Goal: Information Seeking & Learning: Learn about a topic

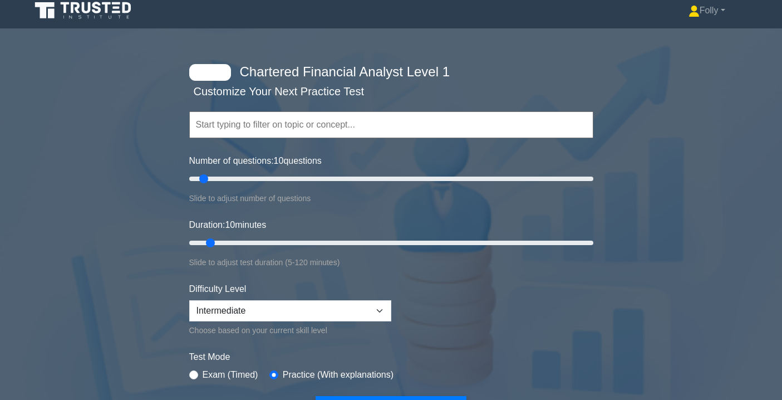
scroll to position [3, 0]
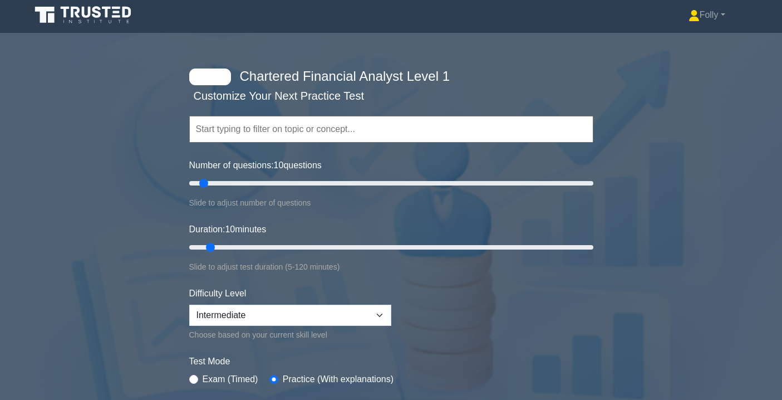
click at [415, 127] on input "text" at bounding box center [391, 129] width 404 height 27
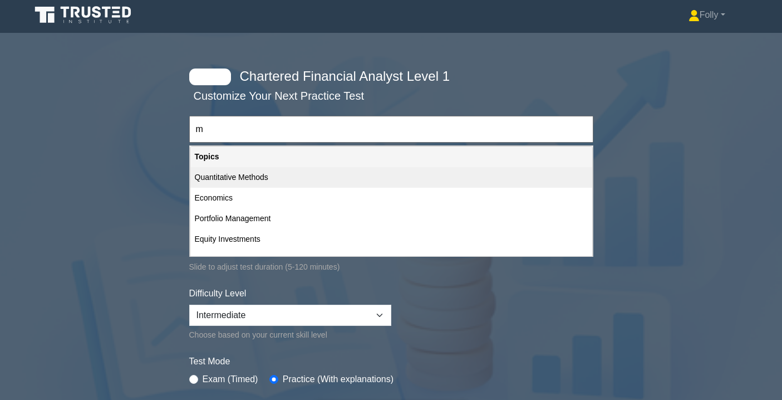
click at [277, 181] on div "Quantitative Methods" at bounding box center [391, 177] width 402 height 21
type input "Quantitative Methods"
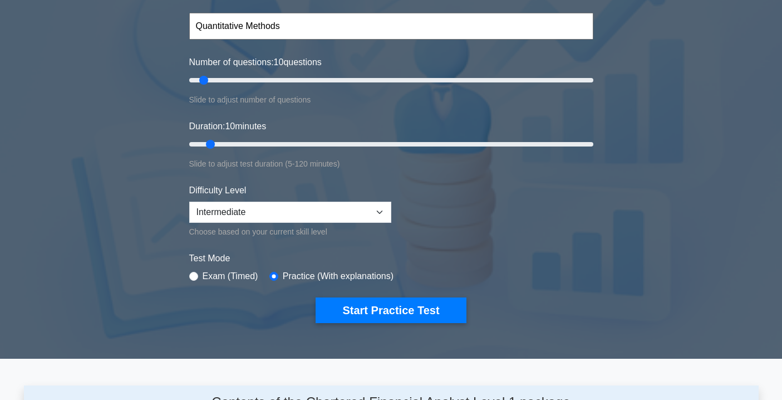
scroll to position [106, 0]
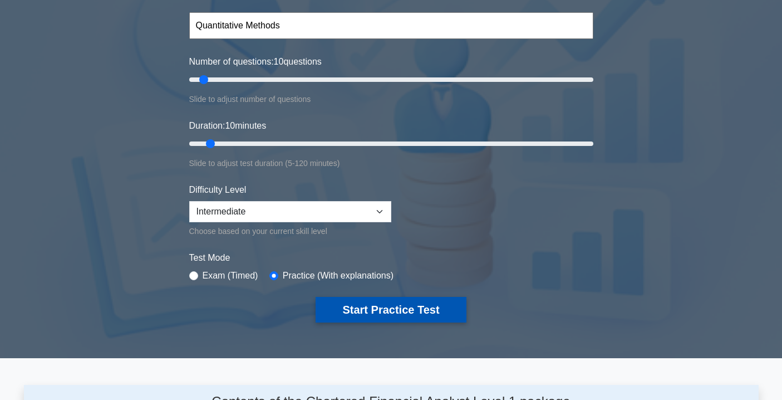
click at [399, 312] on button "Start Practice Test" at bounding box center [391, 310] width 150 height 26
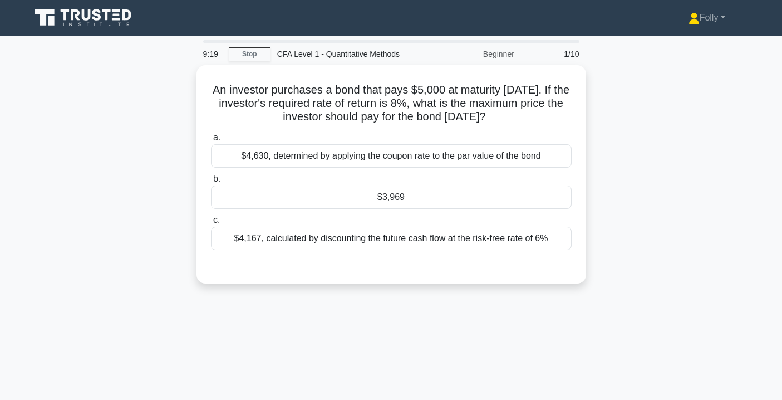
click at [503, 55] on div "Beginner" at bounding box center [472, 54] width 97 height 22
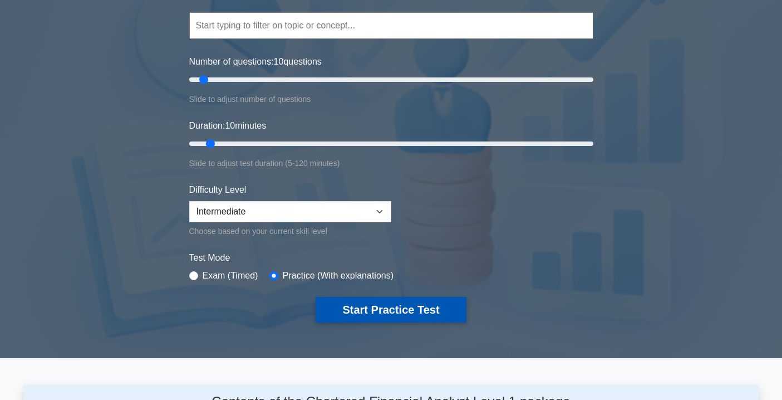
click at [417, 301] on button "Start Practice Test" at bounding box center [391, 310] width 150 height 26
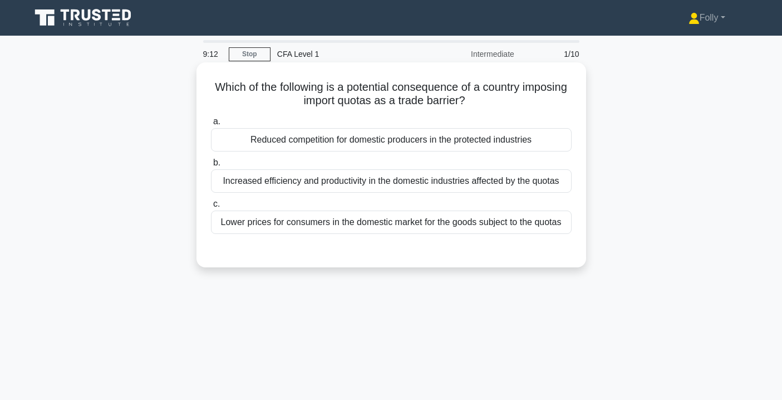
click at [394, 142] on div "Reduced competition for domestic producers in the protected industries" at bounding box center [391, 139] width 361 height 23
click at [211, 125] on input "a. Reduced competition for domestic producers in the protected industries" at bounding box center [211, 121] width 0 height 7
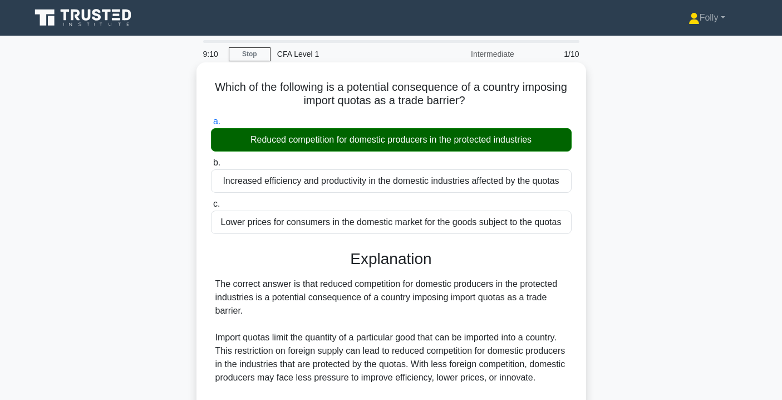
scroll to position [232, 0]
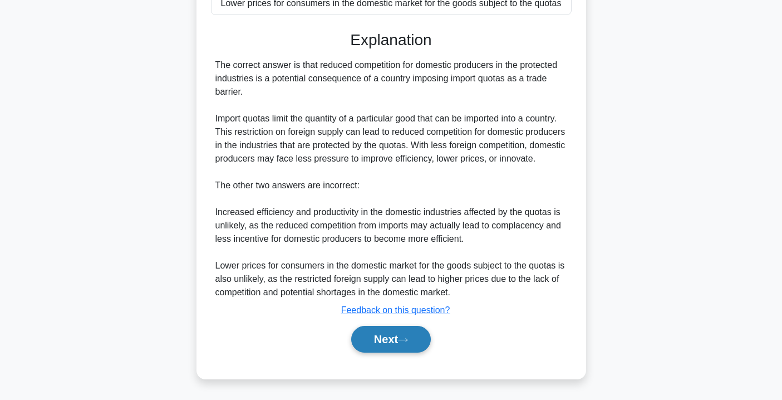
click at [395, 341] on button "Next" at bounding box center [391, 339] width 80 height 27
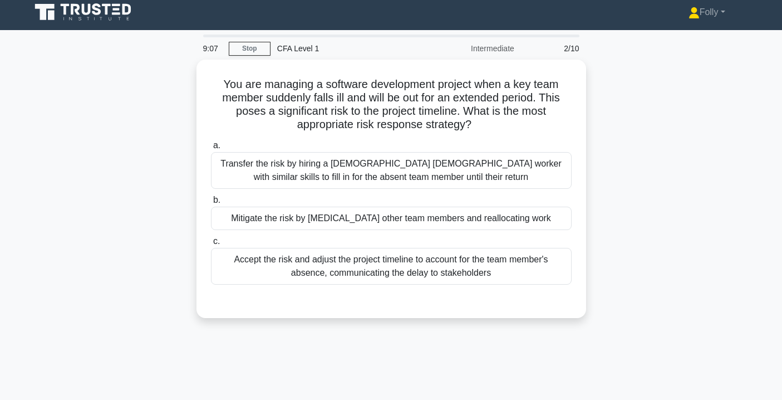
scroll to position [0, 0]
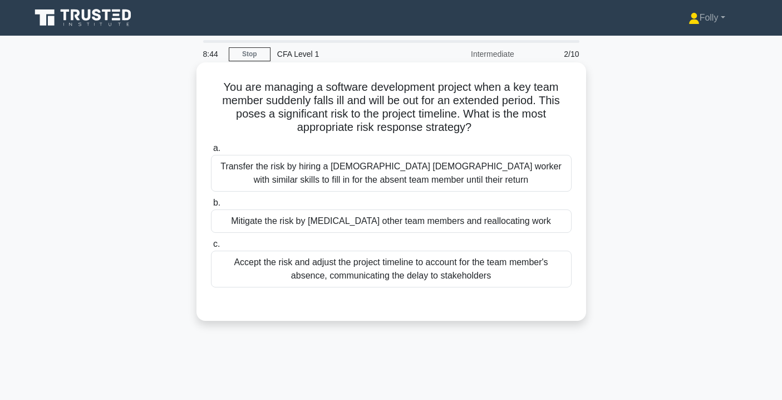
click at [416, 219] on div "Mitigate the risk by [MEDICAL_DATA] other team members and reallocating work" at bounding box center [391, 220] width 361 height 23
click at [211, 207] on input "b. Mitigate the risk by [MEDICAL_DATA] other team members and reallocating work" at bounding box center [211, 202] width 0 height 7
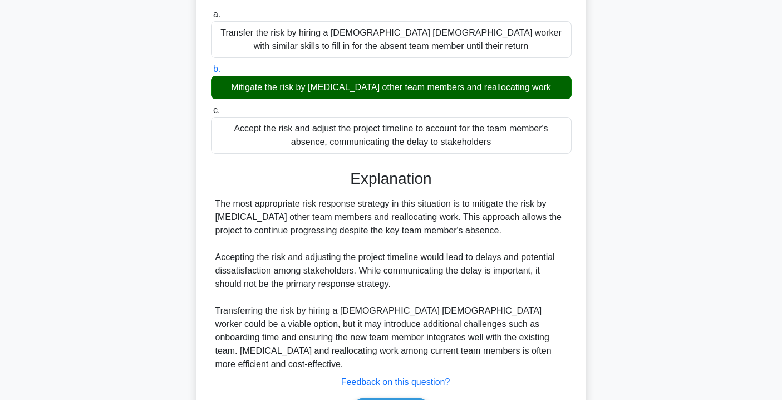
scroll to position [202, 0]
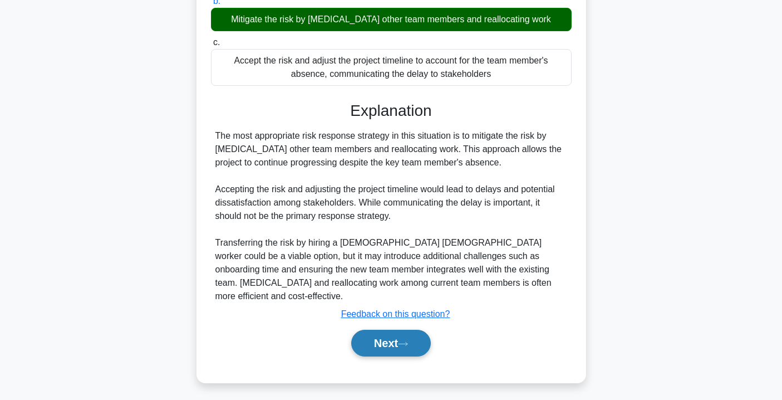
click at [387, 337] on button "Next" at bounding box center [391, 343] width 80 height 27
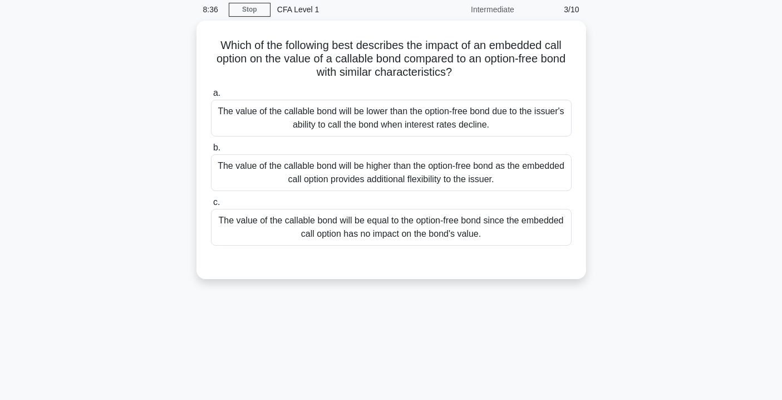
scroll to position [0, 0]
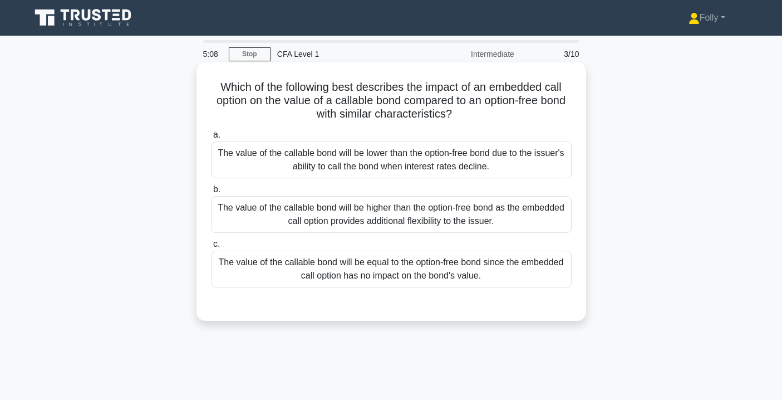
click at [441, 156] on div "The value of the callable bond will be lower than the option-free bond due to t…" at bounding box center [391, 159] width 361 height 37
click at [211, 139] on input "a. The value of the callable bond will be lower than the option-free bond due t…" at bounding box center [211, 134] width 0 height 7
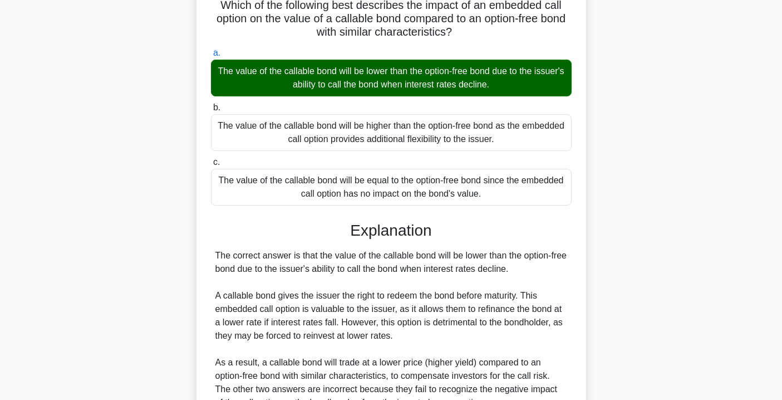
scroll to position [202, 0]
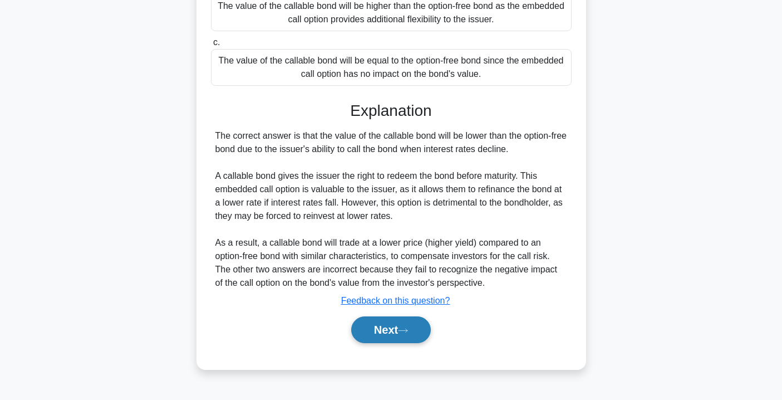
click at [417, 330] on button "Next" at bounding box center [391, 329] width 80 height 27
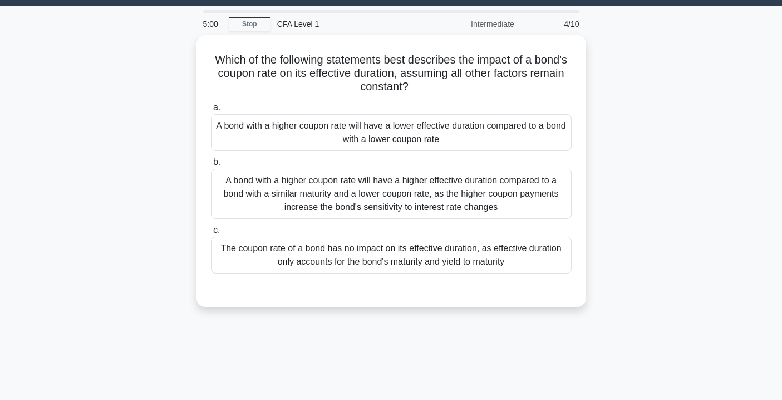
scroll to position [0, 0]
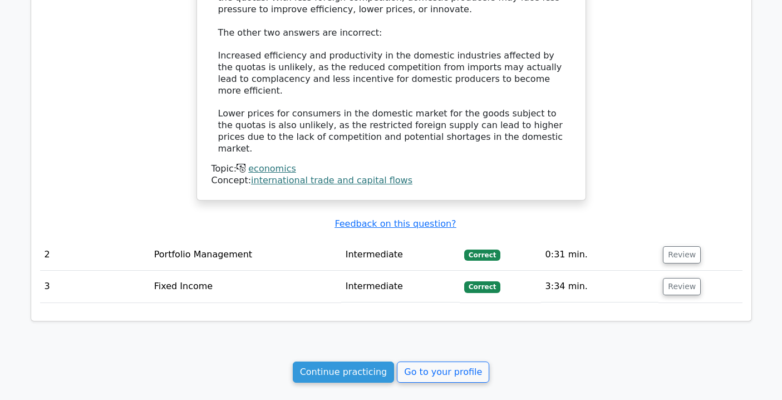
scroll to position [920, 0]
click at [334, 361] on link "Continue practicing" at bounding box center [344, 371] width 102 height 21
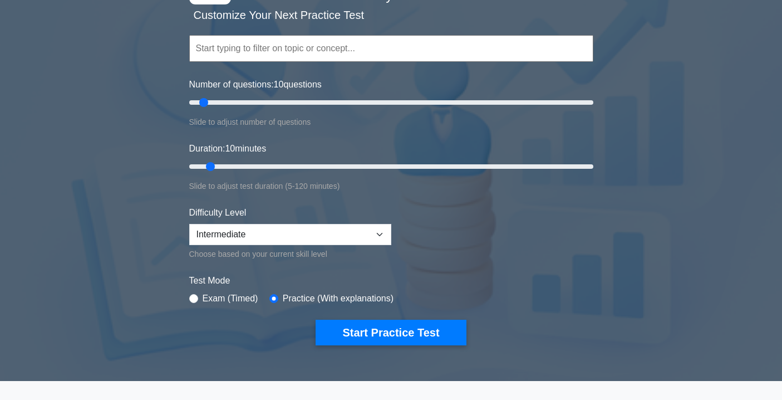
scroll to position [77, 0]
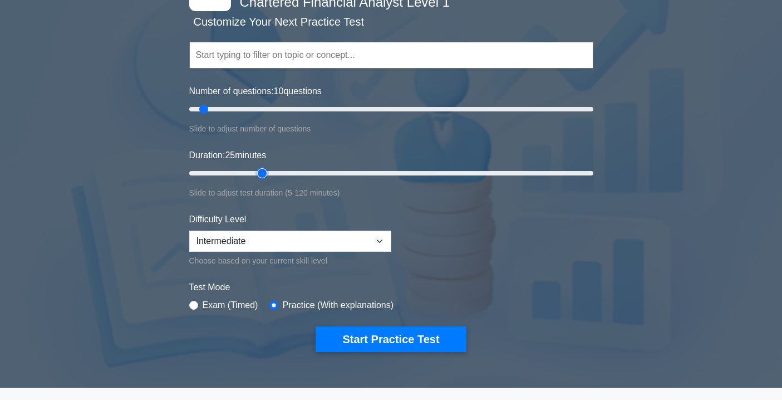
drag, startPoint x: 212, startPoint y: 175, endPoint x: 257, endPoint y: 173, distance: 44.6
type input "25"
click at [257, 173] on input "Duration: 25 minutes" at bounding box center [391, 172] width 404 height 13
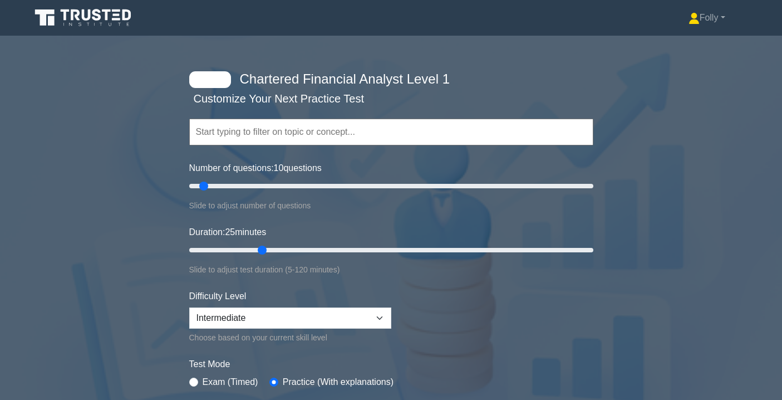
click at [377, 134] on input "text" at bounding box center [391, 132] width 404 height 27
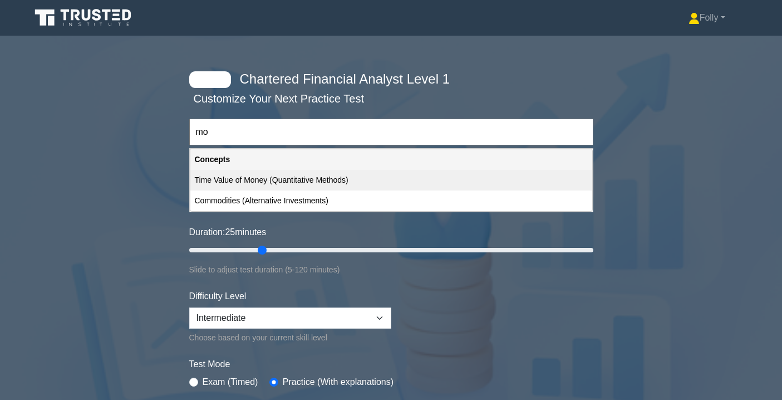
click at [320, 177] on div "Time Value of Money (Quantitative Methods)" at bounding box center [391, 180] width 402 height 21
type input "Time Value of Money (Quantitative Methods)"
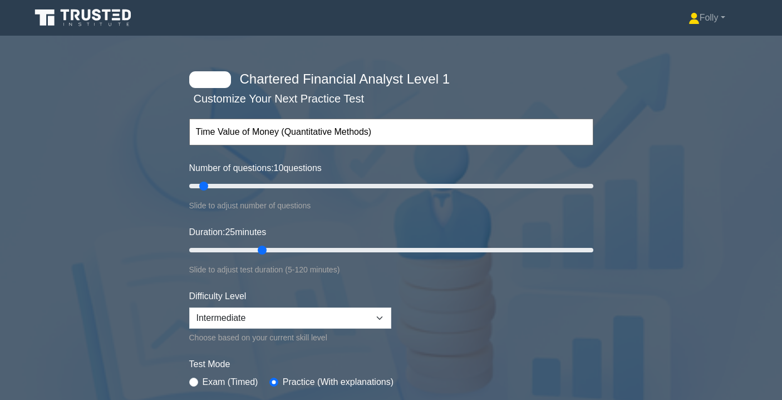
click at [204, 82] on div at bounding box center [210, 79] width 42 height 17
click at [268, 130] on input "text" at bounding box center [391, 132] width 404 height 27
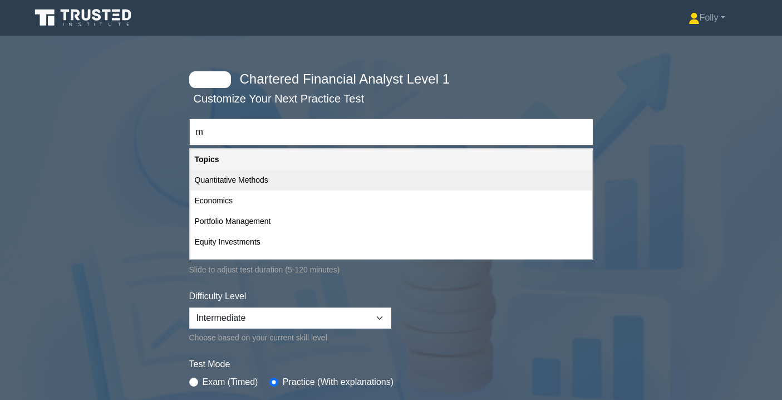
click at [232, 175] on div "Quantitative Methods" at bounding box center [391, 180] width 402 height 21
type input "Quantitative Methods"
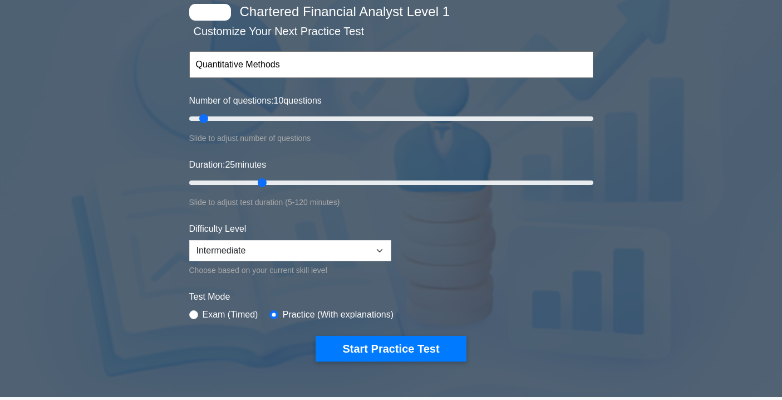
scroll to position [68, 0]
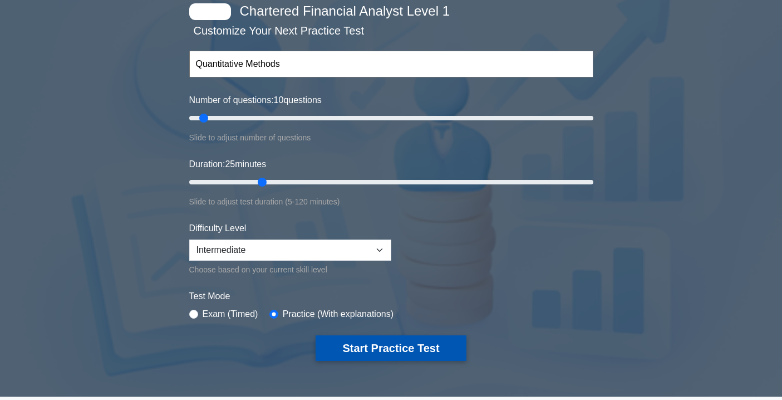
click at [436, 350] on button "Start Practice Test" at bounding box center [391, 348] width 150 height 26
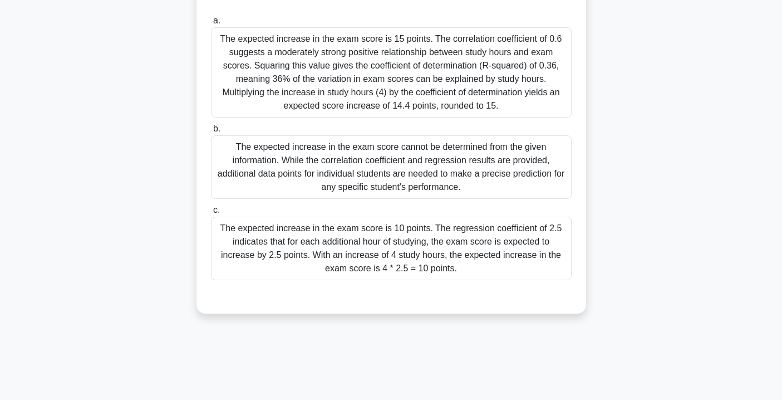
scroll to position [159, 0]
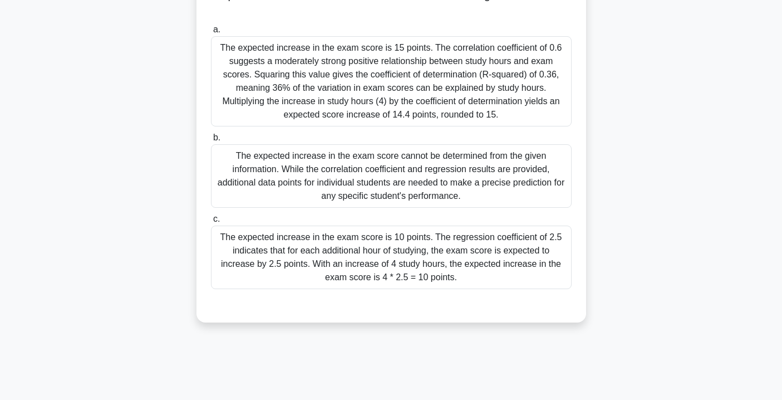
click at [513, 89] on div "The expected increase in the exam score is 15 points. The correlation coefficie…" at bounding box center [391, 81] width 361 height 90
click at [211, 33] on input "a. The expected increase in the exam score is 15 points. The correlation coeffi…" at bounding box center [211, 29] width 0 height 7
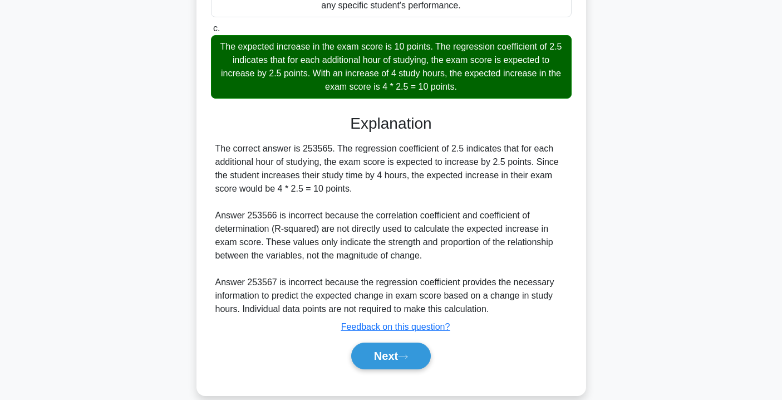
scroll to position [367, 0]
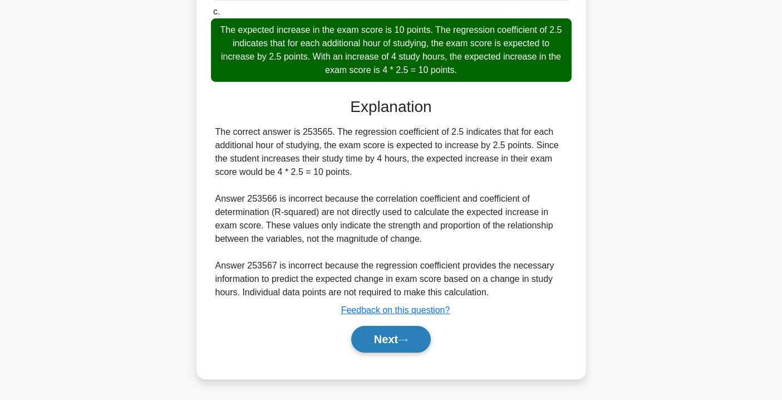
click at [405, 336] on button "Next" at bounding box center [391, 339] width 80 height 27
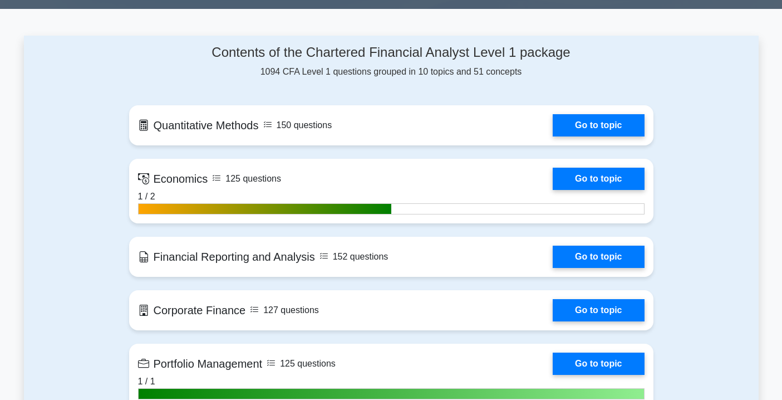
scroll to position [469, 0]
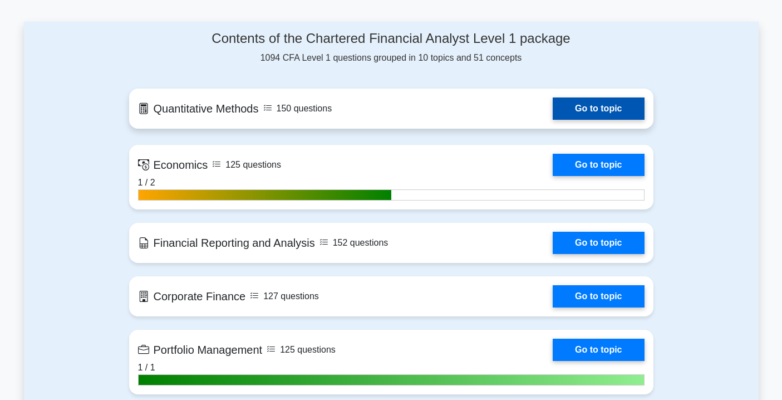
click at [604, 105] on link "Go to topic" at bounding box center [598, 108] width 91 height 22
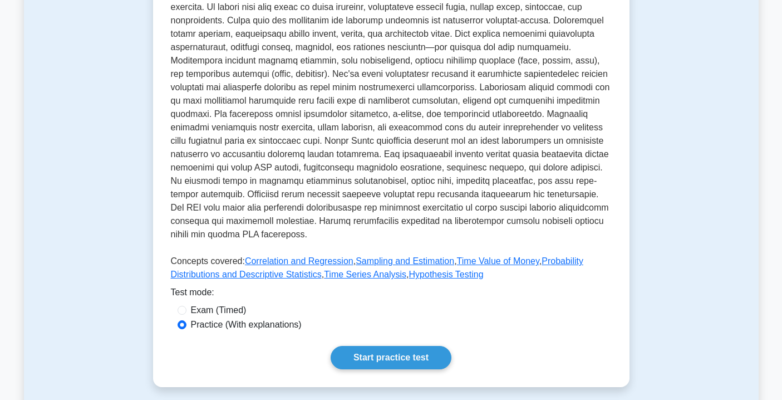
scroll to position [359, 0]
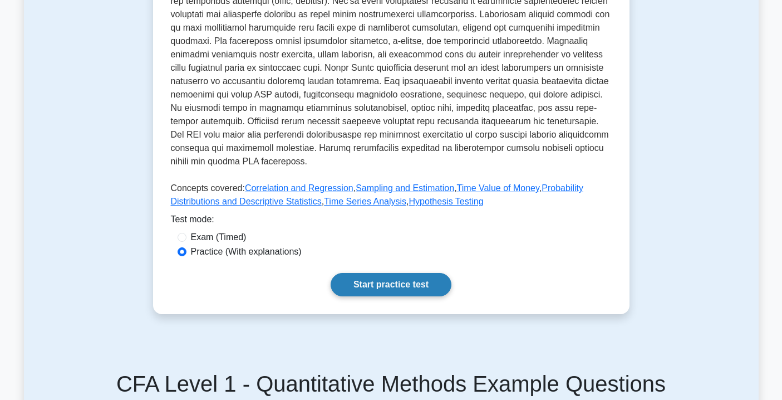
click at [389, 280] on link "Start practice test" at bounding box center [391, 284] width 121 height 23
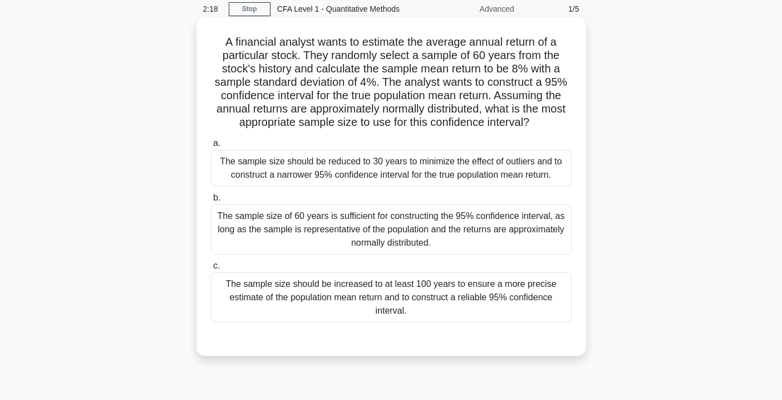
scroll to position [56, 0]
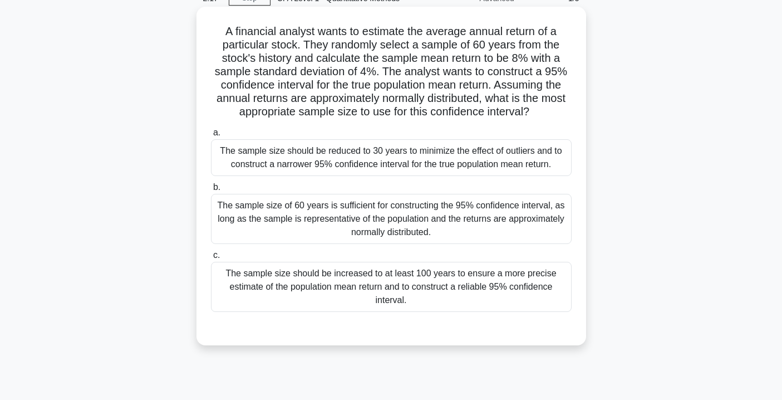
click at [458, 214] on div "The sample size of 60 years is sufficient for constructing the 95% confidence i…" at bounding box center [391, 219] width 361 height 50
click at [211, 191] on input "b. The sample size of 60 years is sufficient for constructing the 95% confidenc…" at bounding box center [211, 187] width 0 height 7
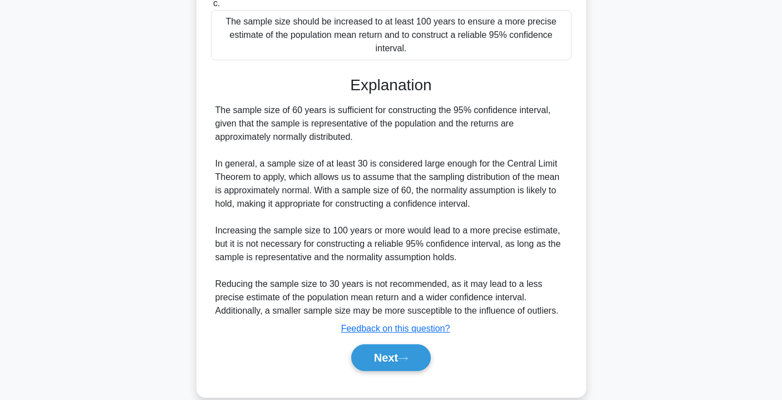
scroll to position [326, 0]
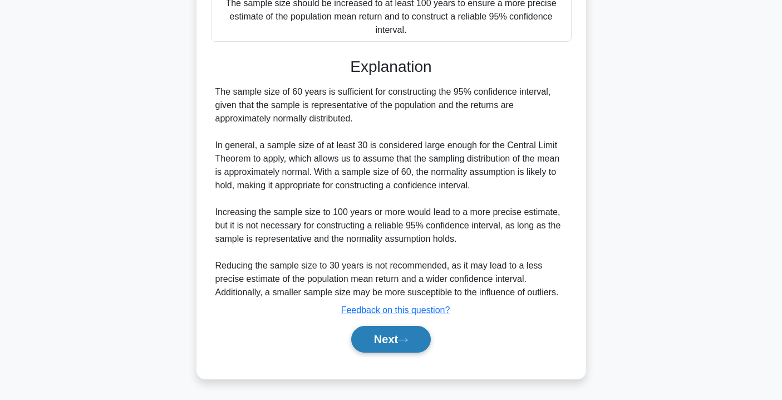
click at [385, 343] on button "Next" at bounding box center [391, 339] width 80 height 27
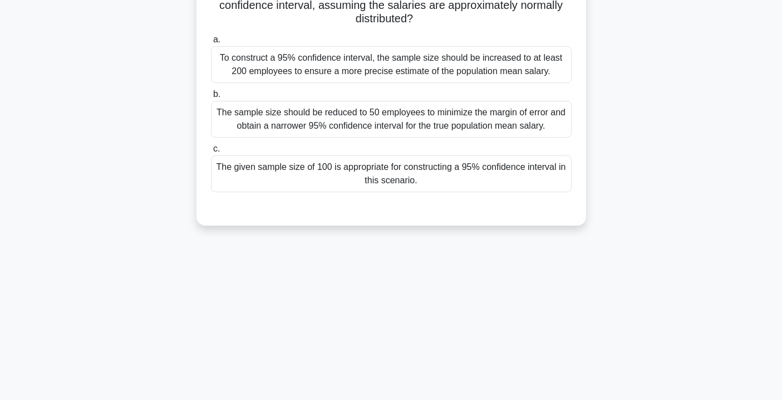
scroll to position [0, 0]
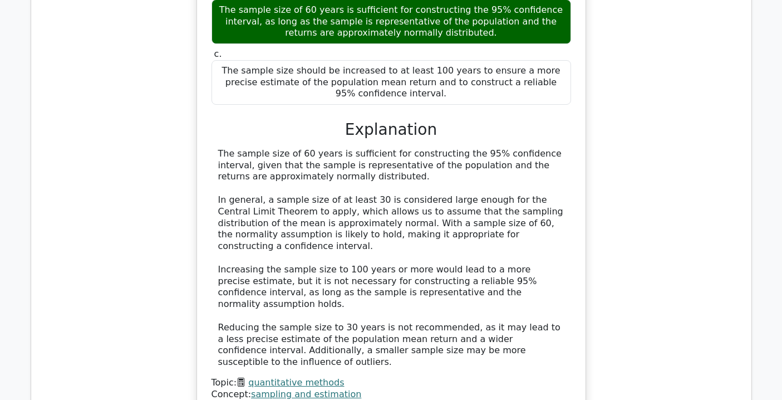
scroll to position [1080, 0]
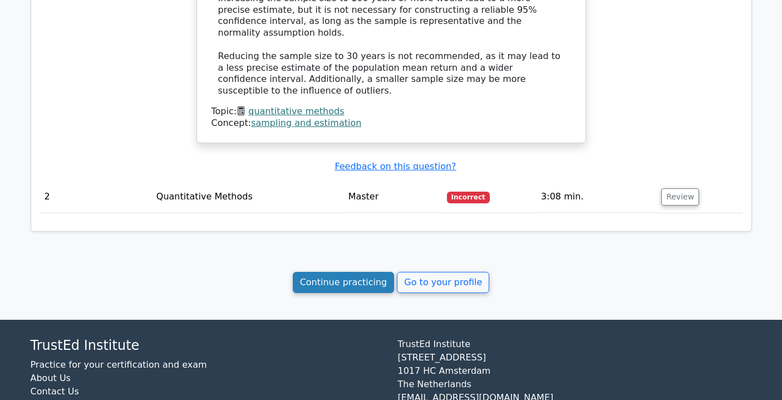
click at [337, 272] on link "Continue practicing" at bounding box center [344, 282] width 102 height 21
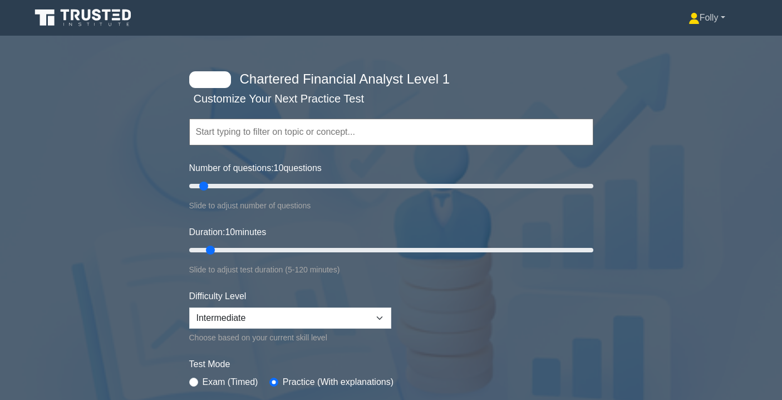
click at [713, 16] on link "Folly" at bounding box center [707, 18] width 90 height 22
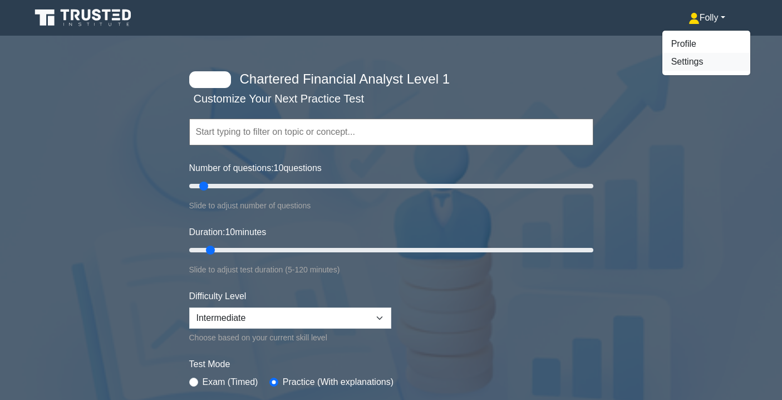
click at [688, 60] on link "Settings" at bounding box center [706, 62] width 88 height 18
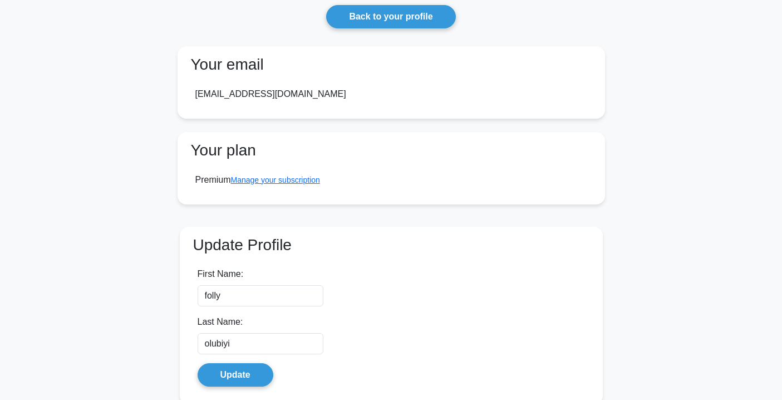
scroll to position [42, 0]
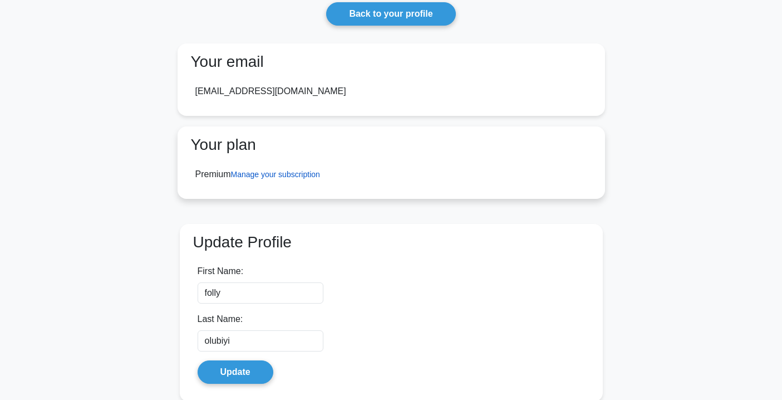
click at [249, 174] on link "Manage your subscription" at bounding box center [275, 174] width 89 height 9
